Goal: Find specific page/section: Find specific page/section

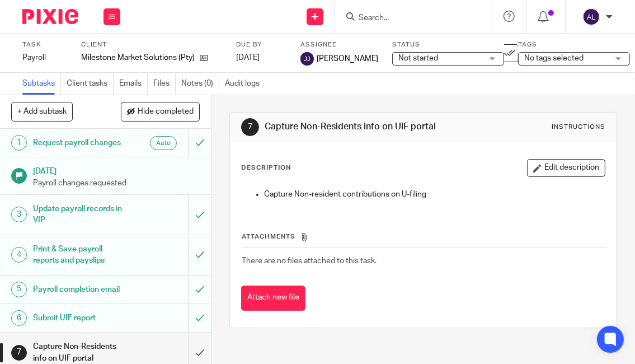
click at [418, 24] on div at bounding box center [413, 16] width 157 height 33
click at [426, 18] on input "Search" at bounding box center [408, 18] width 101 height 10
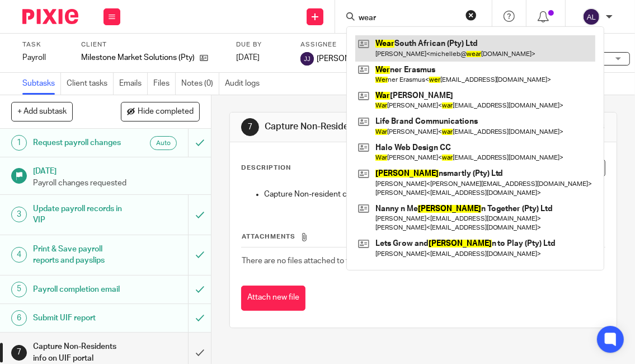
type input "wear"
click at [430, 55] on link at bounding box center [475, 48] width 240 height 26
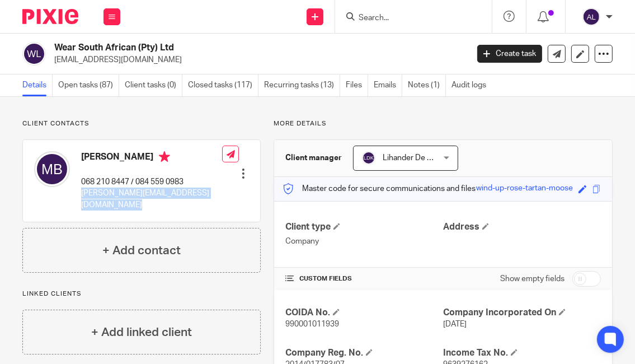
click at [395, 20] on input "Search" at bounding box center [408, 18] width 101 height 10
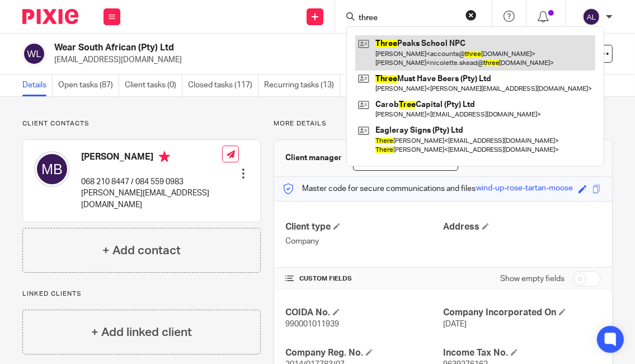
type input "three"
click at [412, 57] on link at bounding box center [475, 52] width 240 height 35
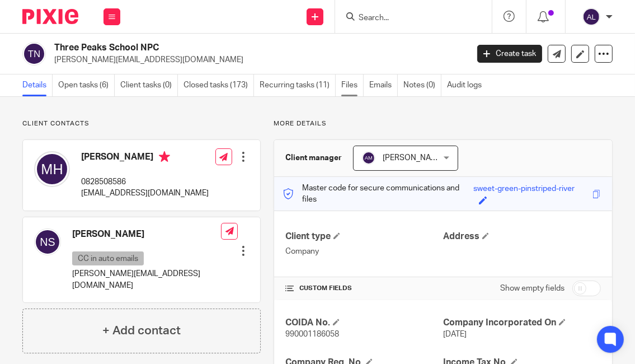
click at [348, 92] on link "Files" at bounding box center [352, 85] width 22 height 22
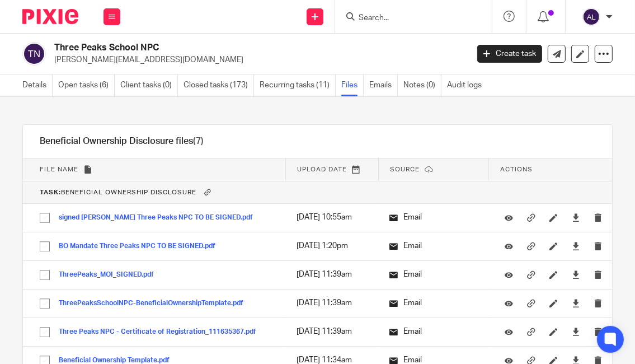
scroll to position [24414, 0]
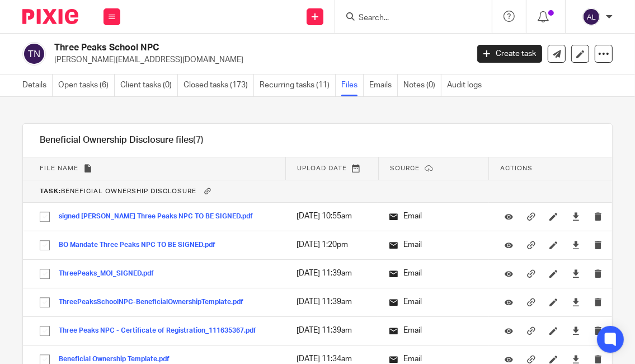
click at [389, 17] on input "Search" at bounding box center [408, 18] width 101 height 10
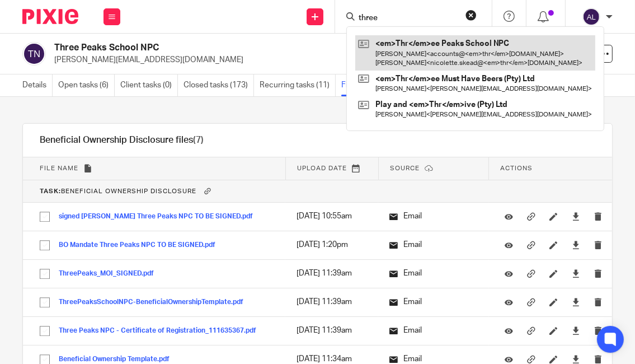
type input "three"
click at [449, 55] on link at bounding box center [475, 52] width 240 height 35
